Goal: Find specific page/section: Find specific page/section

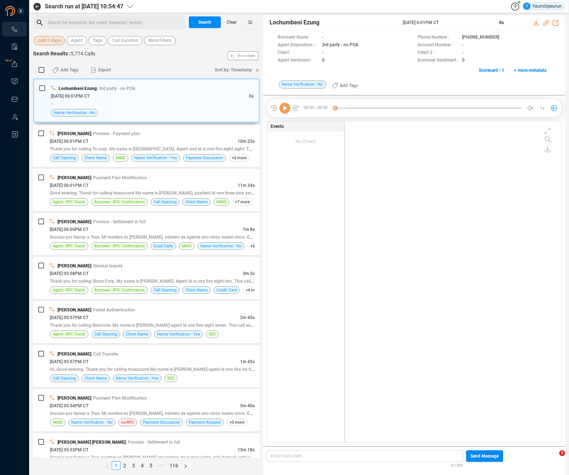
scroll to position [319, 213]
click at [161, 39] on span "More Filters" at bounding box center [159, 40] width 23 height 9
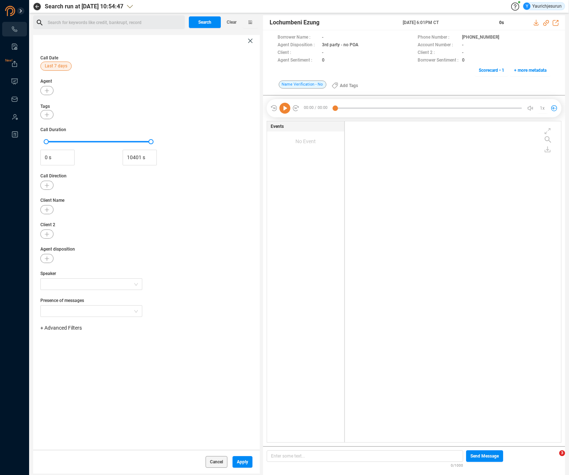
click at [56, 326] on span "+ Advanced Filters" at bounding box center [60, 328] width 41 height 6
click at [51, 387] on span "Phone Number" at bounding box center [65, 388] width 34 height 6
click at [109, 351] on div "Enter a comma separated list ﻿" at bounding box center [113, 351] width 138 height 16
click at [57, 64] on span "Last 7 days" at bounding box center [56, 66] width 23 height 9
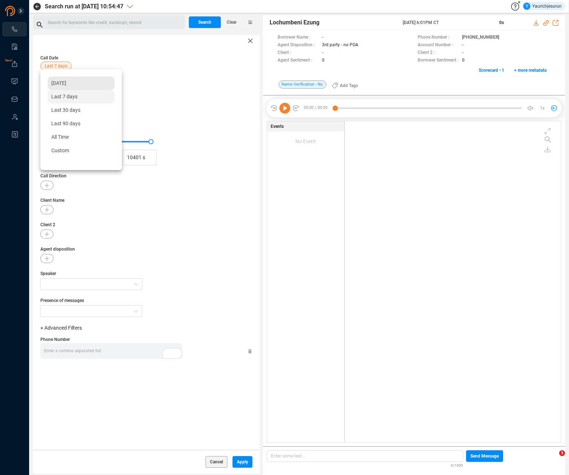
click at [55, 79] on div "[DATE]" at bounding box center [81, 82] width 67 height 13
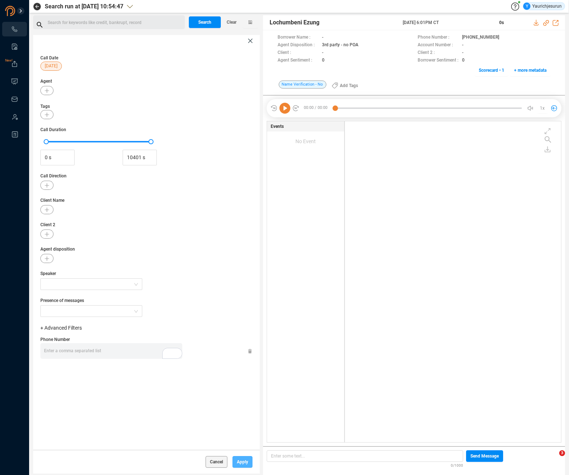
click at [243, 459] on span "Apply" at bounding box center [242, 462] width 11 height 12
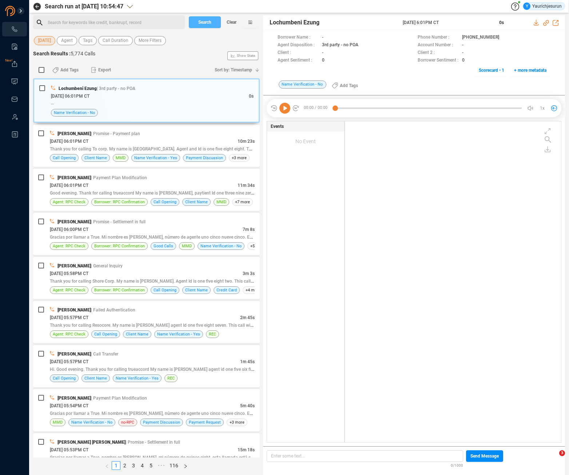
click at [205, 24] on span "Search" at bounding box center [204, 22] width 13 height 12
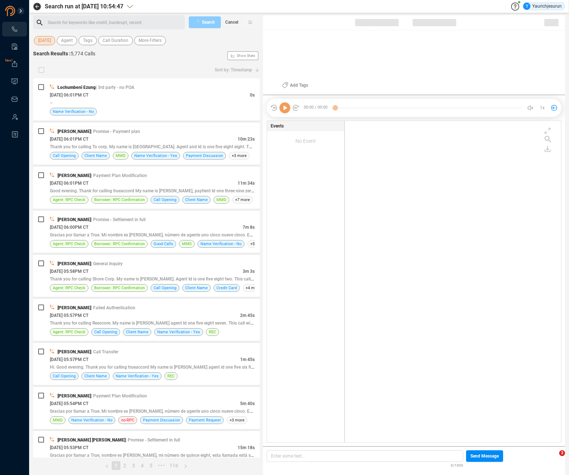
scroll to position [319, 213]
